Goal: Transaction & Acquisition: Obtain resource

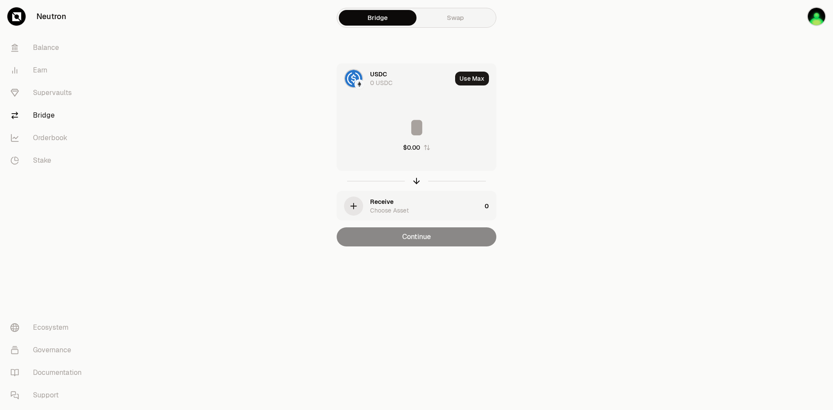
click at [367, 74] on div "USDC 0 USDC" at bounding box center [394, 78] width 115 height 29
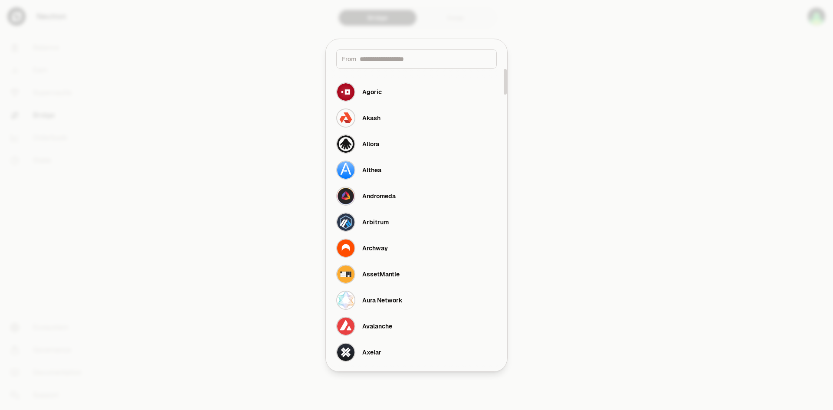
click at [400, 59] on input at bounding box center [425, 59] width 131 height 9
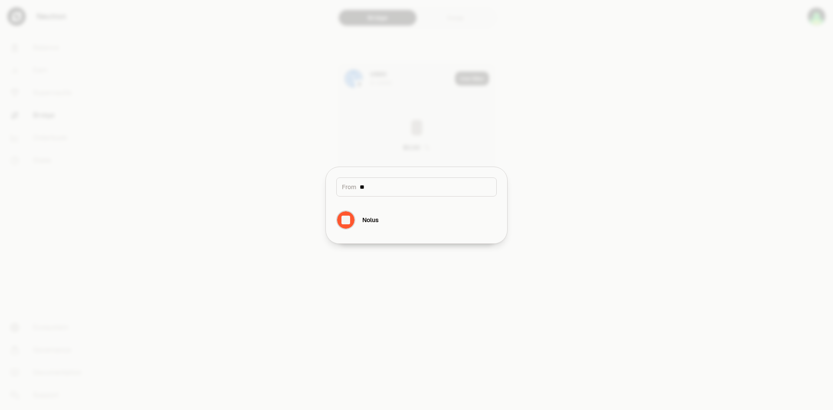
type input "*"
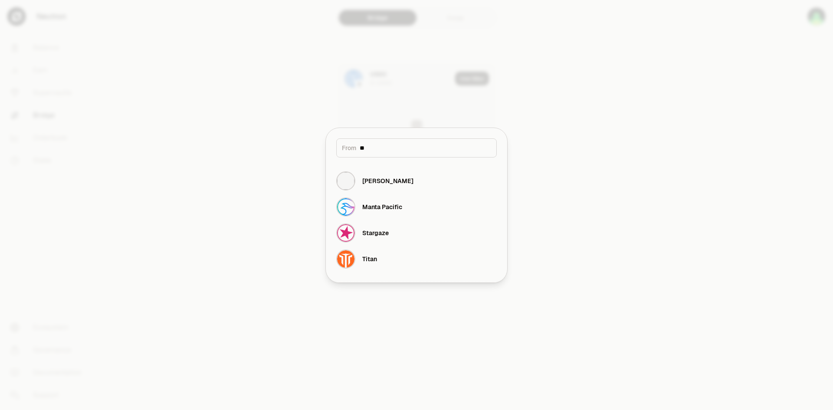
type input "*"
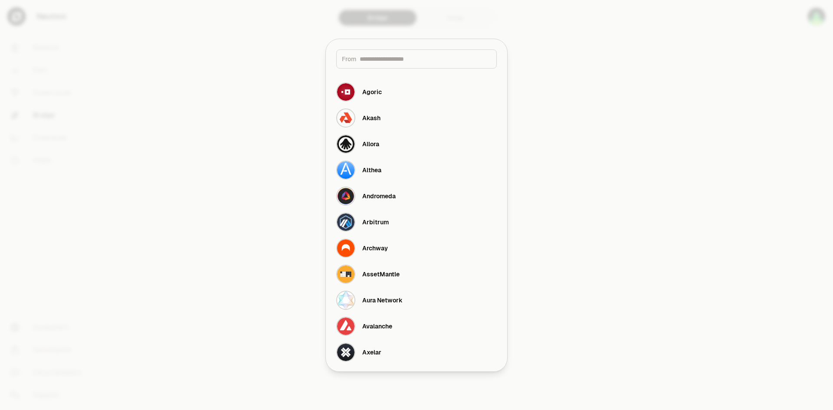
click at [576, 147] on div at bounding box center [416, 205] width 833 height 410
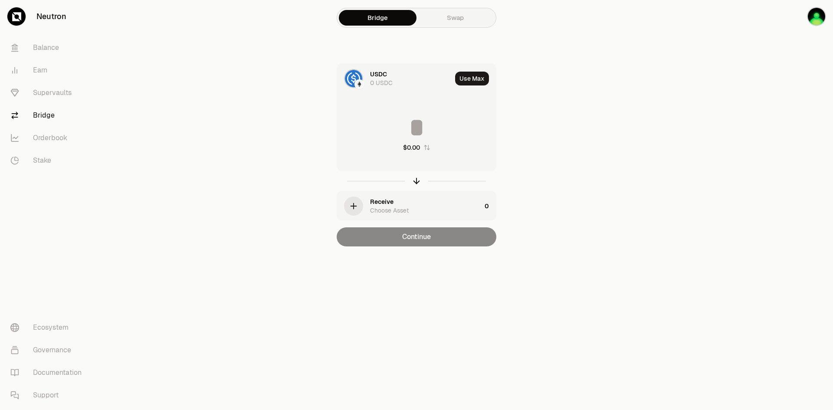
click at [233, 93] on main "Bridge Swap USDC 0 USDC Use Max $0.00 Receive Choose Asset 0 Continue" at bounding box center [465, 140] width 736 height 281
click at [40, 42] on link "平衡" at bounding box center [48, 47] width 90 height 23
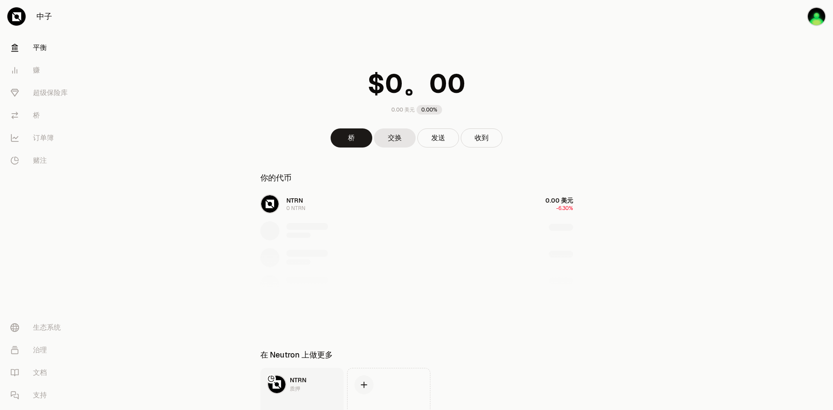
click at [200, 81] on main "0.00 美元 0.00% 桥 交换 发送 收到 你的代币 NTRN 0 NTRN 0.00 美元 -6.30% 在 Neutron 上做更多 NTRN 质押…" at bounding box center [465, 236] width 736 height 472
click at [565, 205] on div "NTRN 0 NTRN 0.00 美元 -6.30%" at bounding box center [417, 258] width 334 height 134
click at [537, 247] on div at bounding box center [417, 280] width 334 height 89
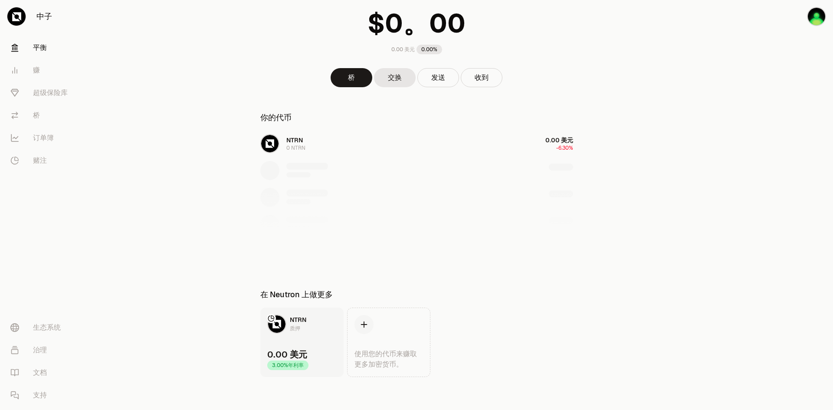
scroll to position [62, 0]
click at [485, 75] on font "收到" at bounding box center [482, 75] width 14 height 9
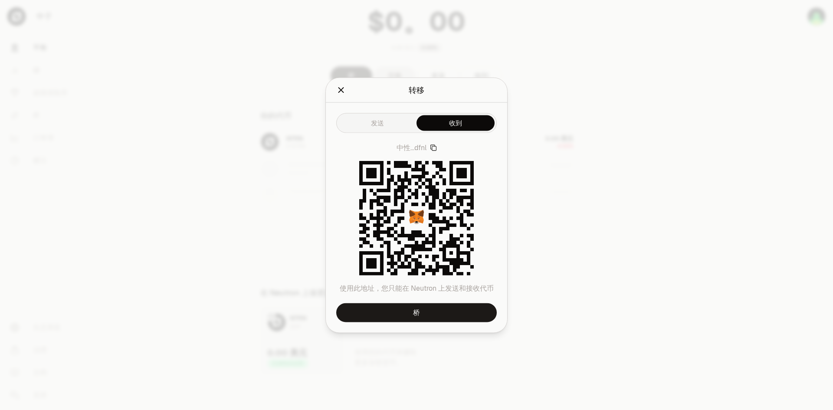
click at [433, 149] on icon "button" at bounding box center [433, 147] width 7 height 7
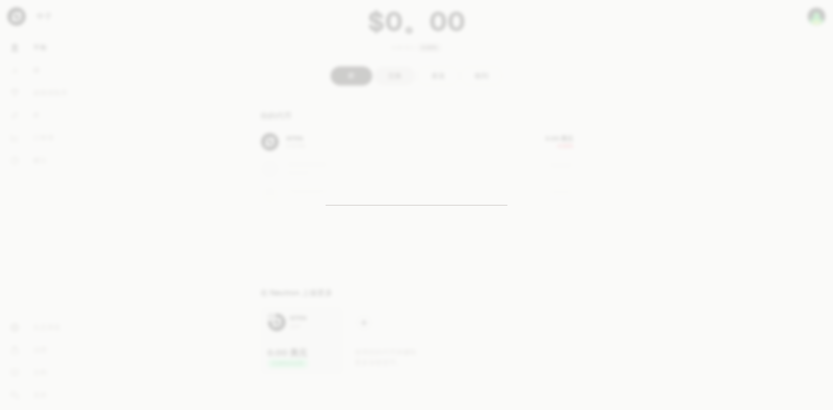
click at [571, 161] on div at bounding box center [416, 205] width 833 height 410
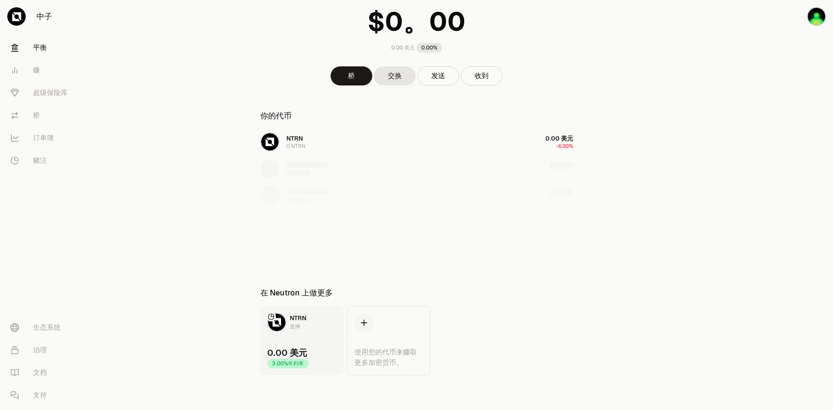
drag, startPoint x: 641, startPoint y: 133, endPoint x: 741, endPoint y: 66, distance: 119.5
click at [644, 132] on main "0.00 美元 0.00% 桥 交换 发送 收到 你的代币 NTRN 0 NTRN 0.00 美元 -6.30% 在 Neutron 上做更多 NTRN 质押…" at bounding box center [465, 174] width 736 height 472
click at [819, 16] on img "button" at bounding box center [816, 16] width 19 height 19
